Goal: Find specific page/section: Find specific page/section

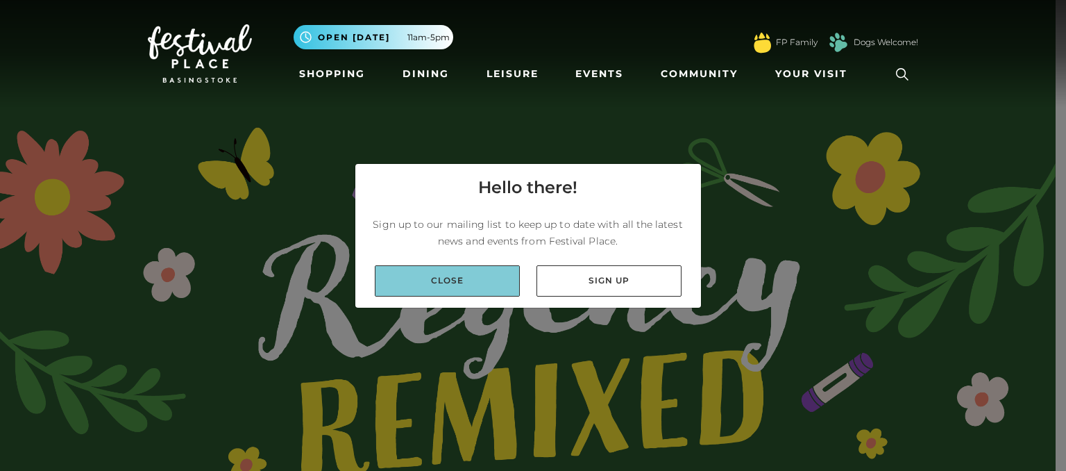
click at [436, 294] on link "Close" at bounding box center [447, 280] width 145 height 31
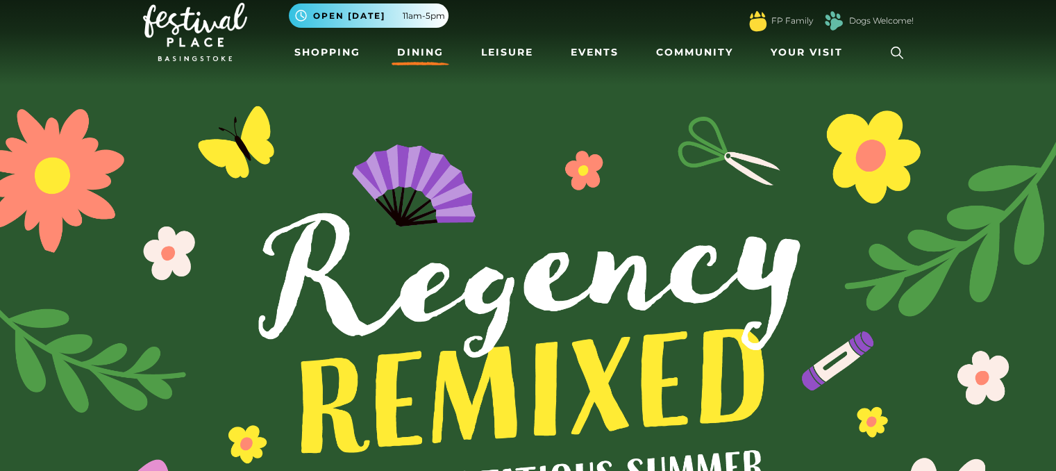
scroll to position [22, 0]
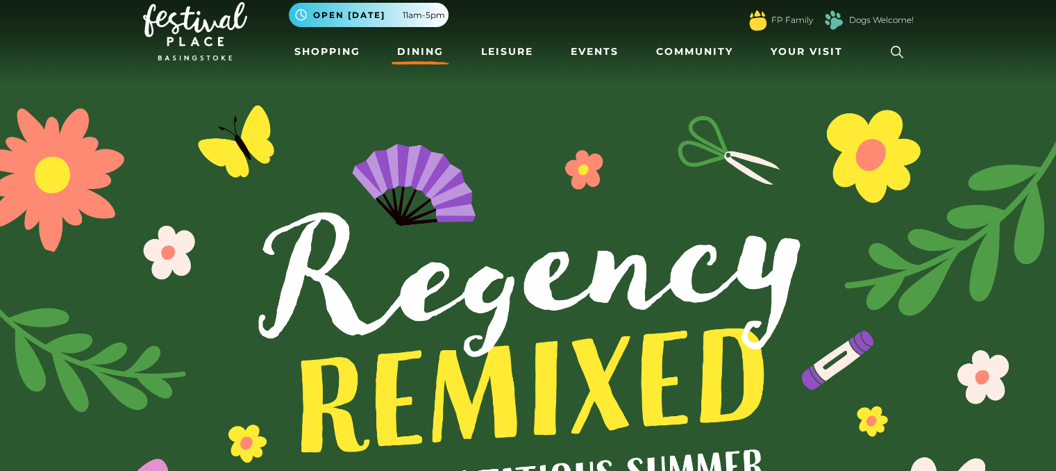
click at [421, 55] on link "Dining" at bounding box center [420, 52] width 58 height 26
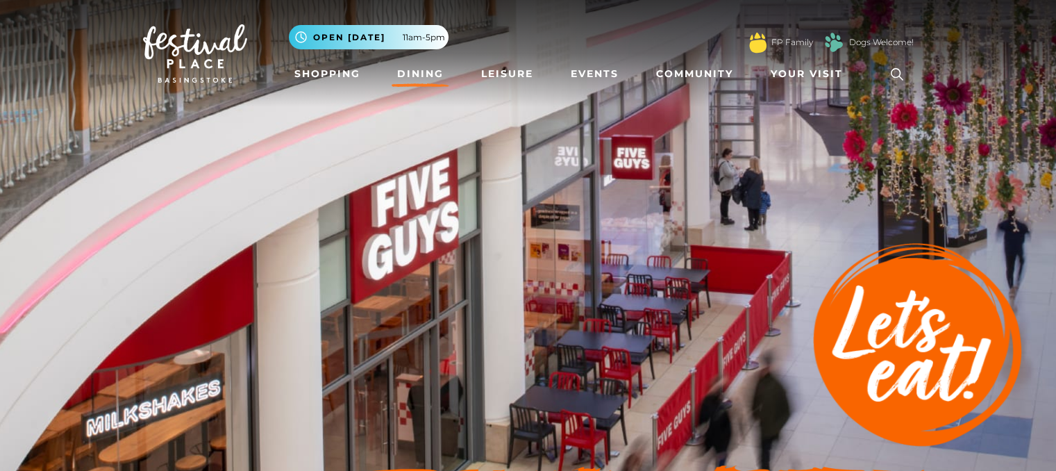
click at [898, 68] on icon at bounding box center [896, 74] width 21 height 21
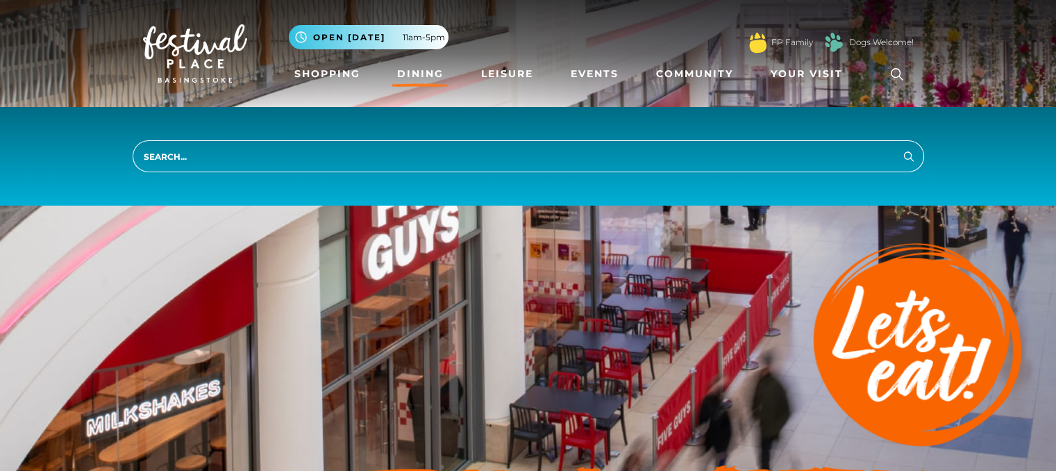
click at [716, 141] on input "search" at bounding box center [528, 156] width 791 height 32
type input "popeyes"
click at [900, 147] on button "Search" at bounding box center [908, 155] width 17 height 17
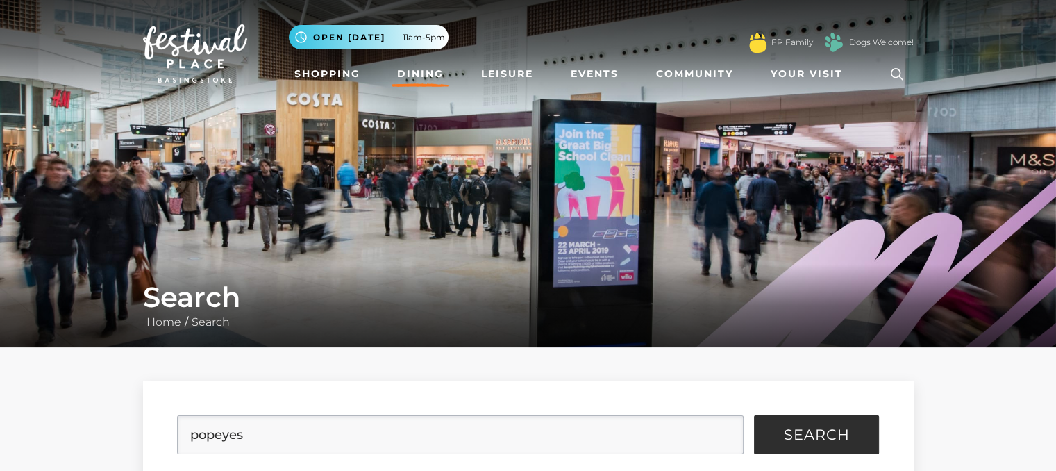
click at [419, 73] on link "Dining" at bounding box center [420, 74] width 58 height 26
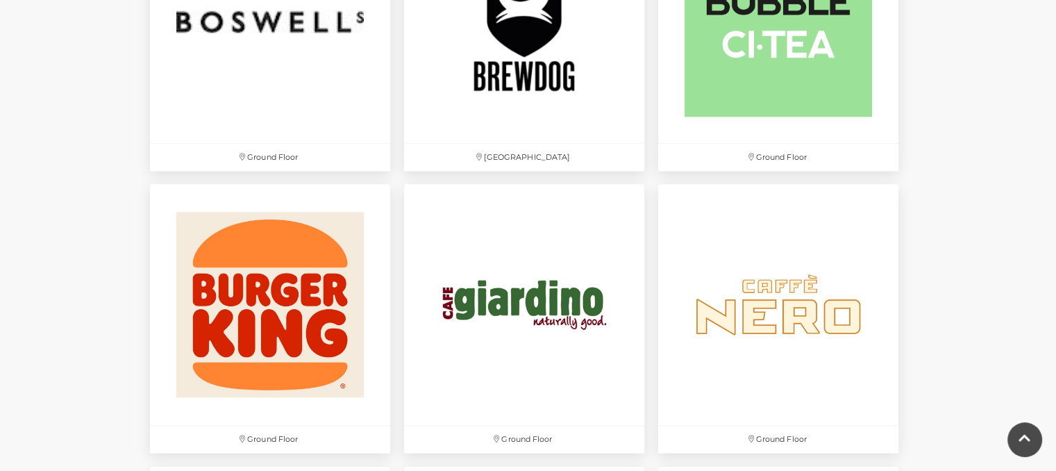
scroll to position [1336, 0]
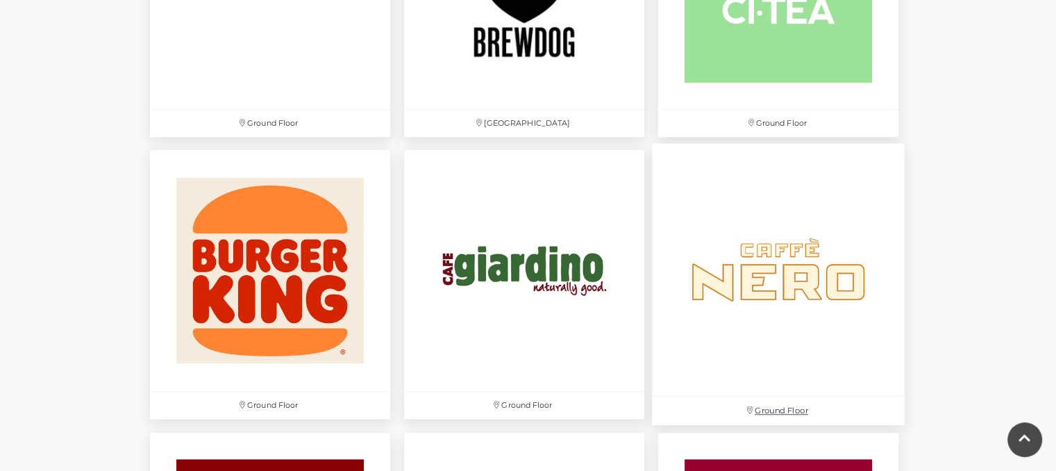
click at [826, 241] on img at bounding box center [778, 270] width 253 height 253
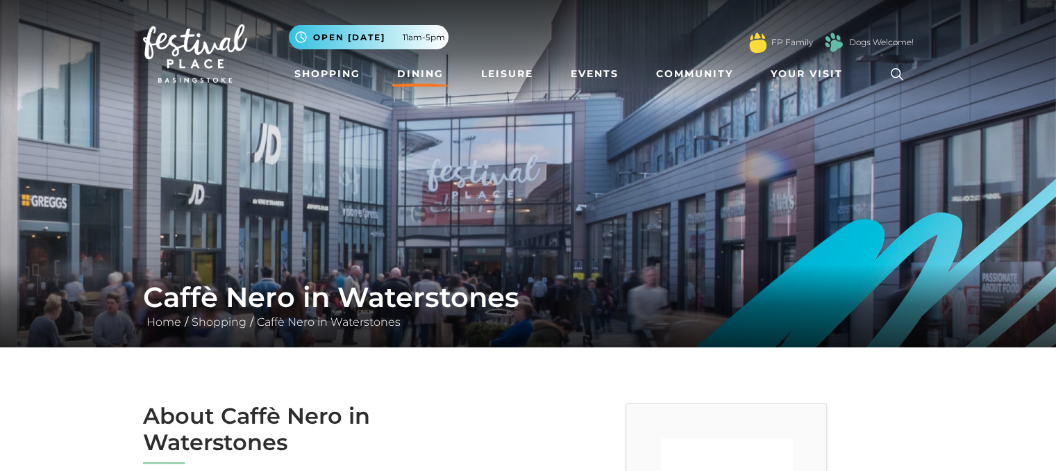
click at [416, 62] on link "Dining" at bounding box center [420, 74] width 58 height 26
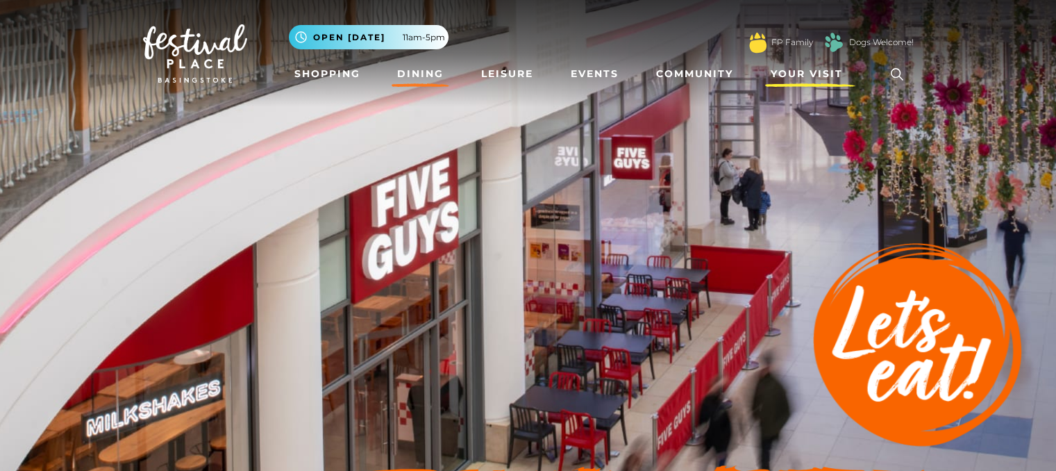
click at [766, 74] on link "Your Visit" at bounding box center [810, 74] width 90 height 26
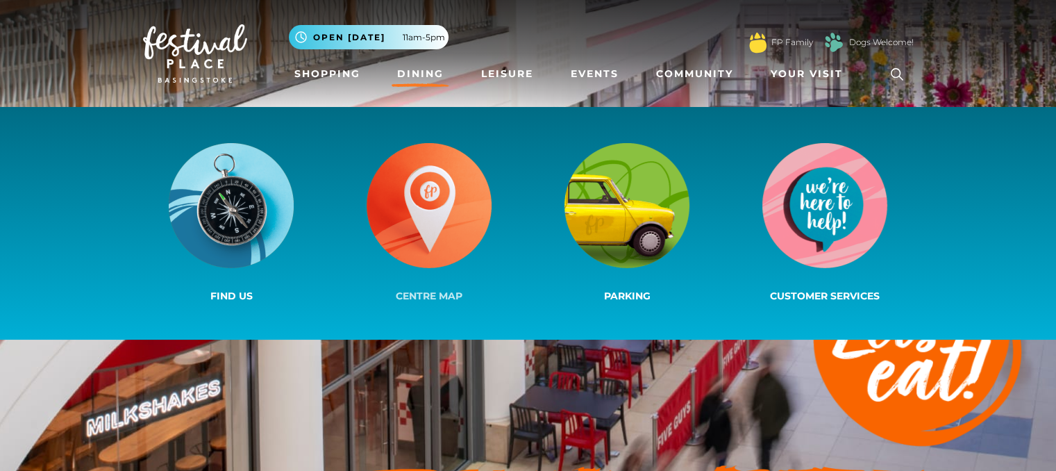
click at [435, 214] on img at bounding box center [428, 205] width 125 height 125
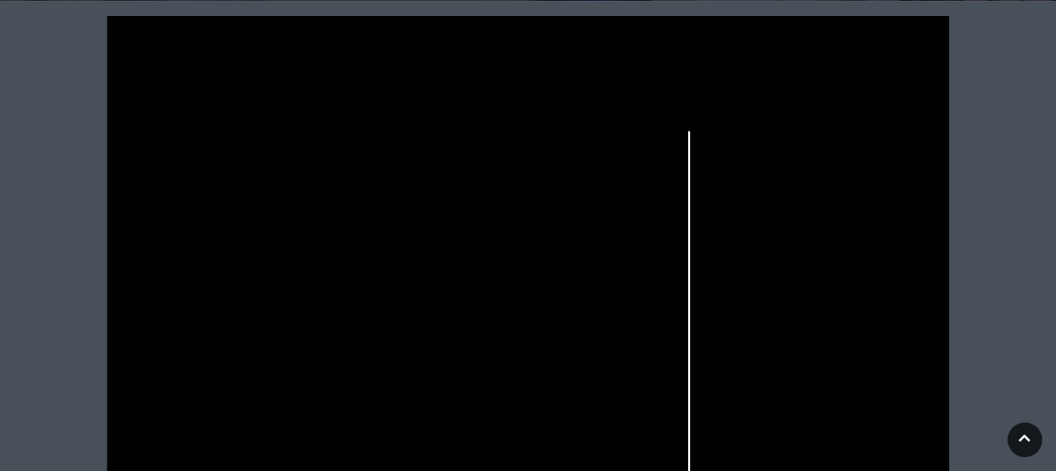
scroll to position [344, 0]
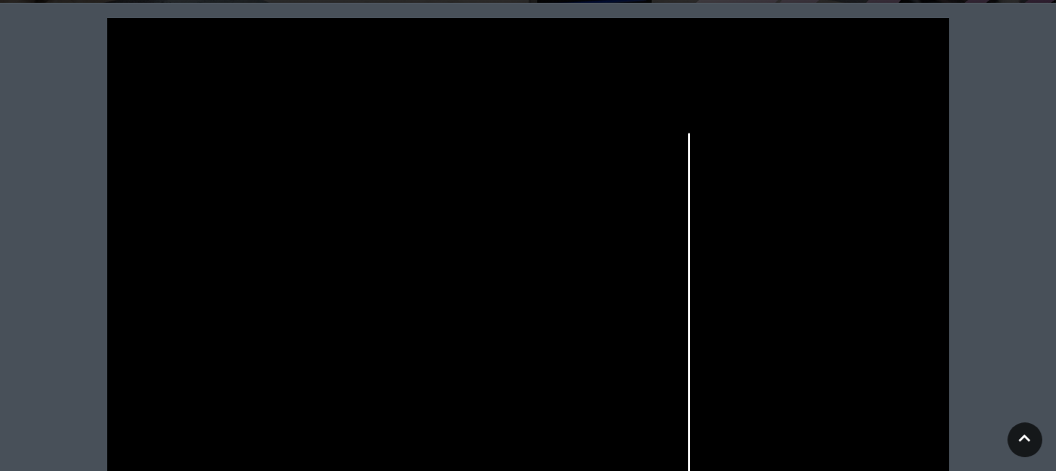
drag, startPoint x: 542, startPoint y: 322, endPoint x: 587, endPoint y: 151, distance: 177.3
click at [583, 153] on icon at bounding box center [528, 314] width 1056 height 593
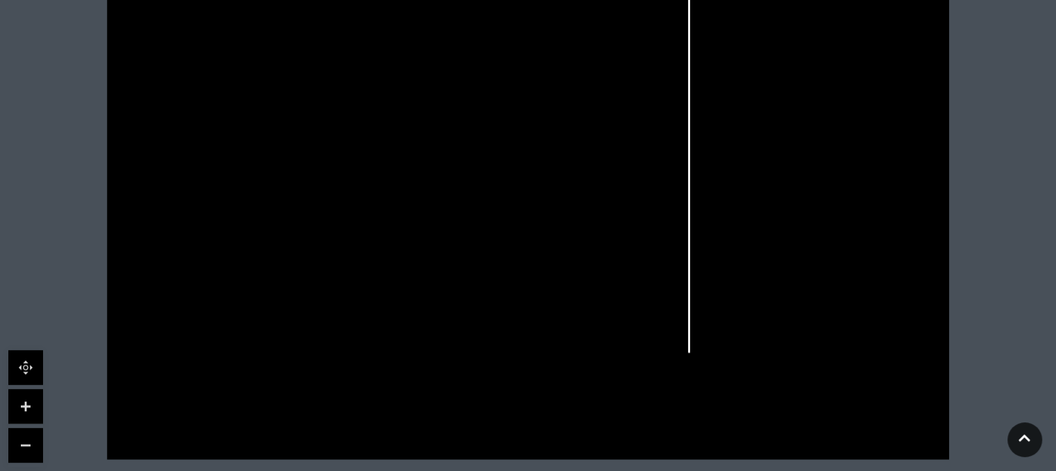
scroll to position [499, 0]
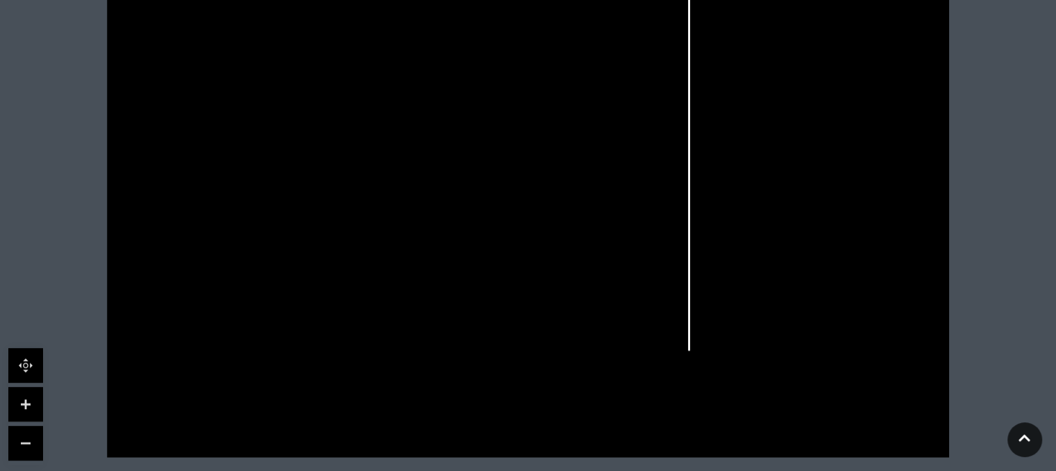
click at [31, 400] on link at bounding box center [25, 404] width 35 height 35
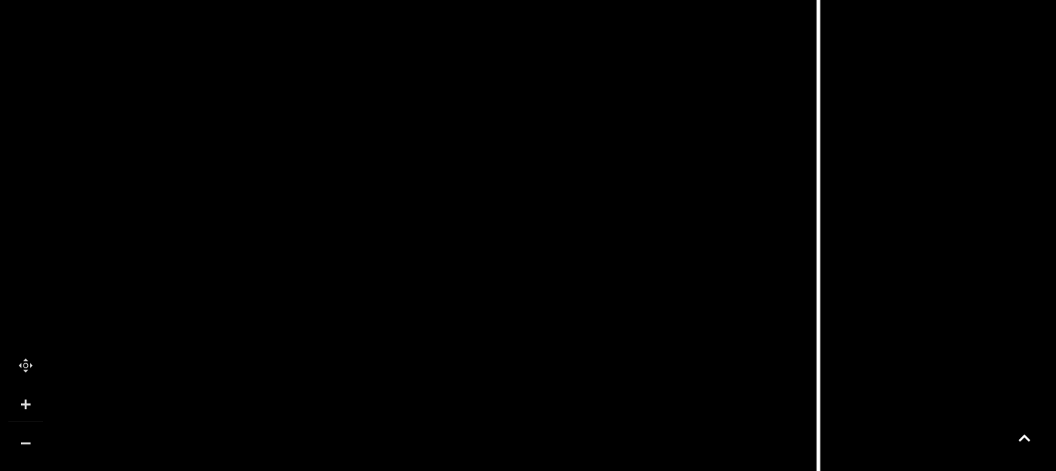
click at [31, 400] on link at bounding box center [25, 404] width 35 height 35
drag, startPoint x: 205, startPoint y: 303, endPoint x: 725, endPoint y: 503, distance: 557.6
click at [725, 470] on html "Skip to Navigation Skip to Content Toggle navigation .st5{fill:none;stroke:#FFF…" at bounding box center [528, 138] width 1056 height 1274
drag, startPoint x: 711, startPoint y: 217, endPoint x: 708, endPoint y: -69, distance: 286.0
click at [708, 0] on html "Skip to Navigation Skip to Content Toggle navigation .st5{fill:none;stroke:#FFF…" at bounding box center [528, 138] width 1056 height 1274
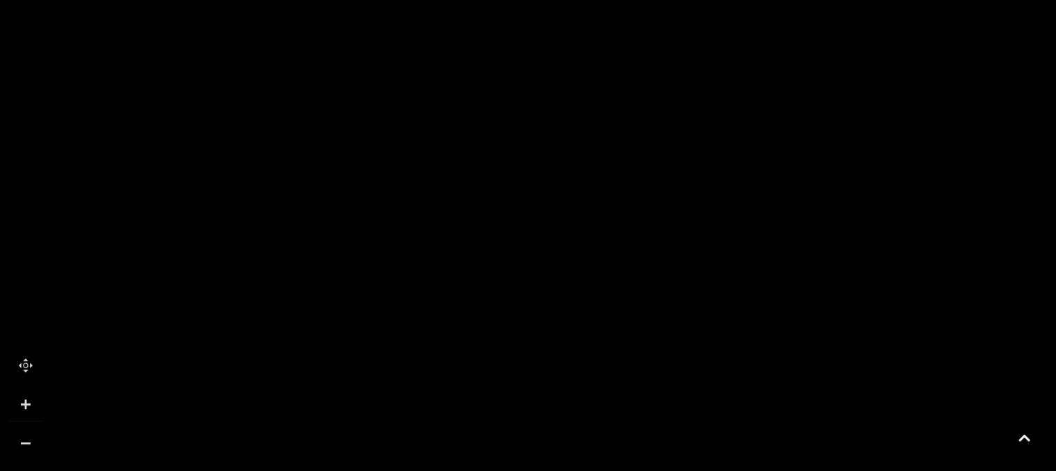
drag, startPoint x: 537, startPoint y: 226, endPoint x: 656, endPoint y: -96, distance: 343.2
click at [656, 0] on html "Skip to Navigation Skip to Content Toggle navigation .st5{fill:none;stroke:#FFF…" at bounding box center [528, 138] width 1056 height 1274
drag, startPoint x: 541, startPoint y: 296, endPoint x: 256, endPoint y: -5, distance: 414.9
click at [256, 0] on html "Skip to Navigation Skip to Content Toggle navigation .st5{fill:none;stroke:#FFF…" at bounding box center [528, 138] width 1056 height 1274
drag, startPoint x: 788, startPoint y: 280, endPoint x: 693, endPoint y: 275, distance: 95.3
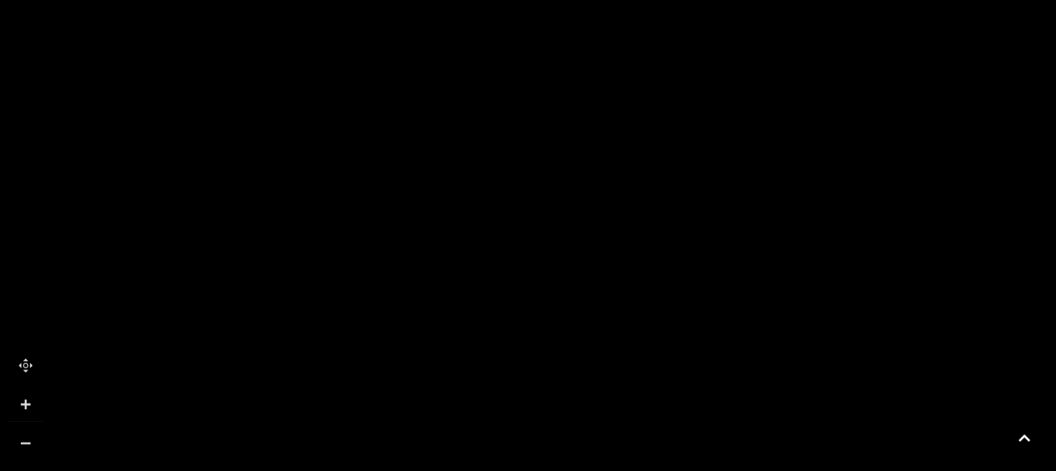
drag, startPoint x: 671, startPoint y: 274, endPoint x: 647, endPoint y: 394, distance: 122.5
drag, startPoint x: 843, startPoint y: 271, endPoint x: 885, endPoint y: 503, distance: 235.0
click at [885, 470] on html "Skip to Navigation Skip to Content Toggle navigation .st5{fill:none;stroke:#FFF…" at bounding box center [528, 138] width 1056 height 1274
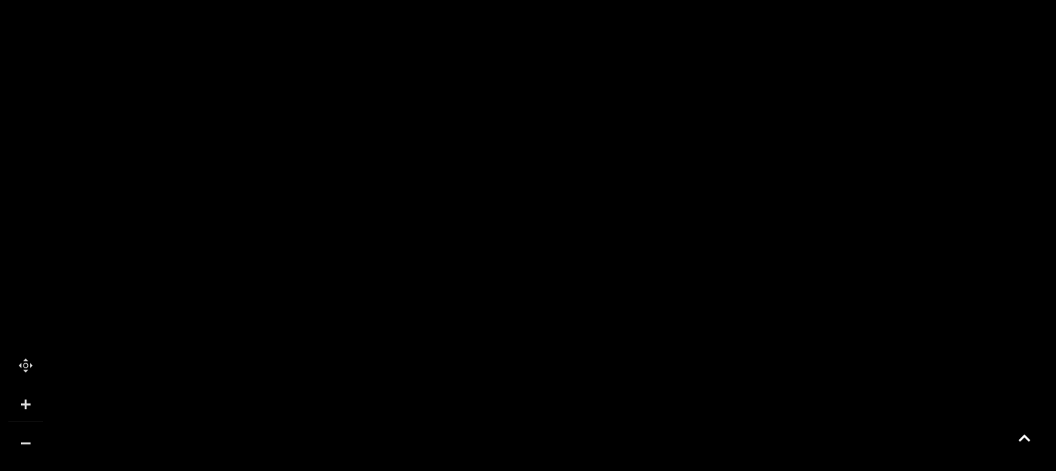
drag, startPoint x: 761, startPoint y: 201, endPoint x: 750, endPoint y: 456, distance: 255.0
drag, startPoint x: 783, startPoint y: 317, endPoint x: 736, endPoint y: 148, distance: 175.8
